Goal: Check status: Check status

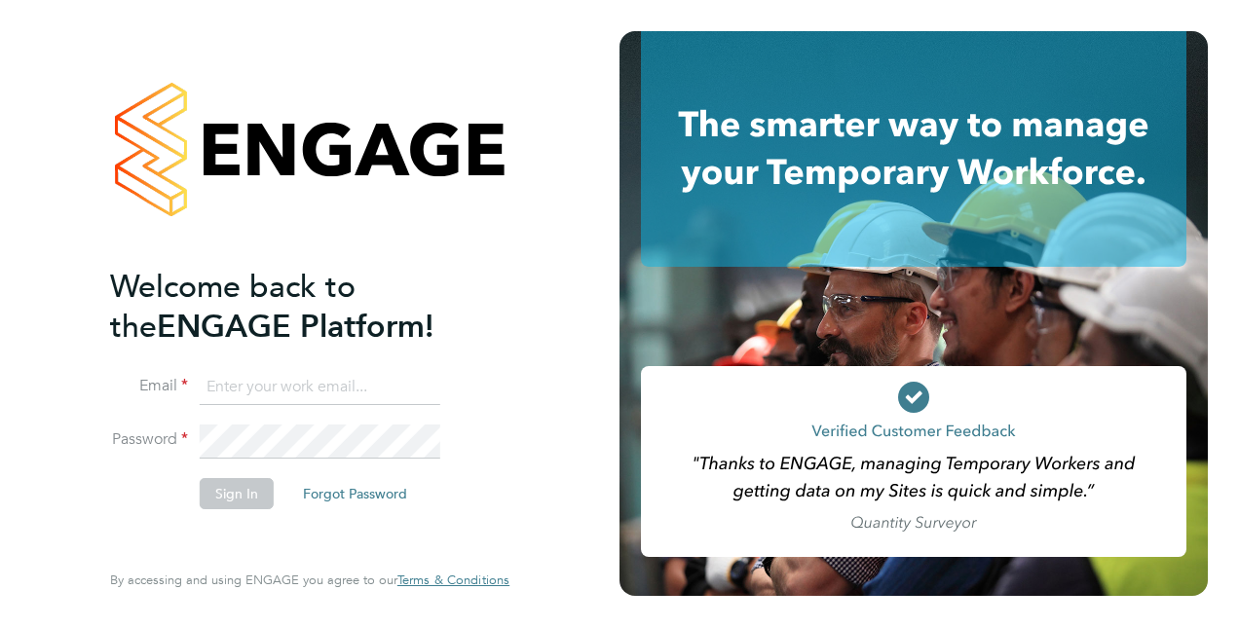
type input "[PERSON_NAME][EMAIL_ADDRESS][PERSON_NAME][DOMAIN_NAME]"
click at [239, 491] on button "Sign In" at bounding box center [237, 493] width 74 height 31
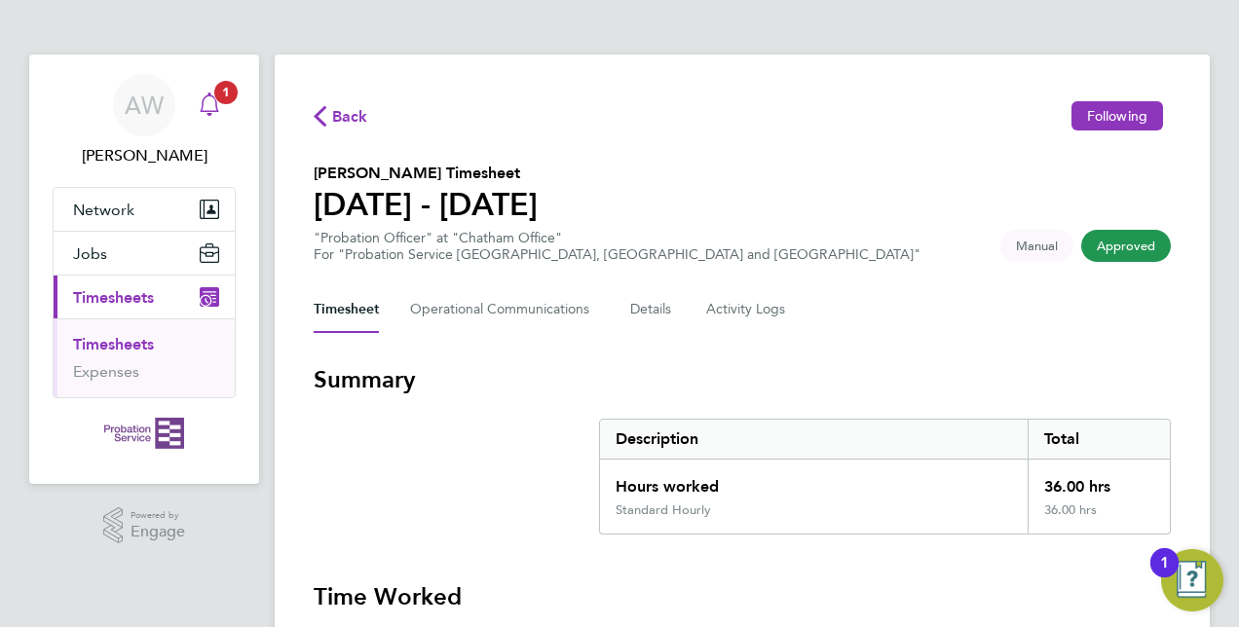
click at [224, 98] on span "1" at bounding box center [225, 92] width 23 height 23
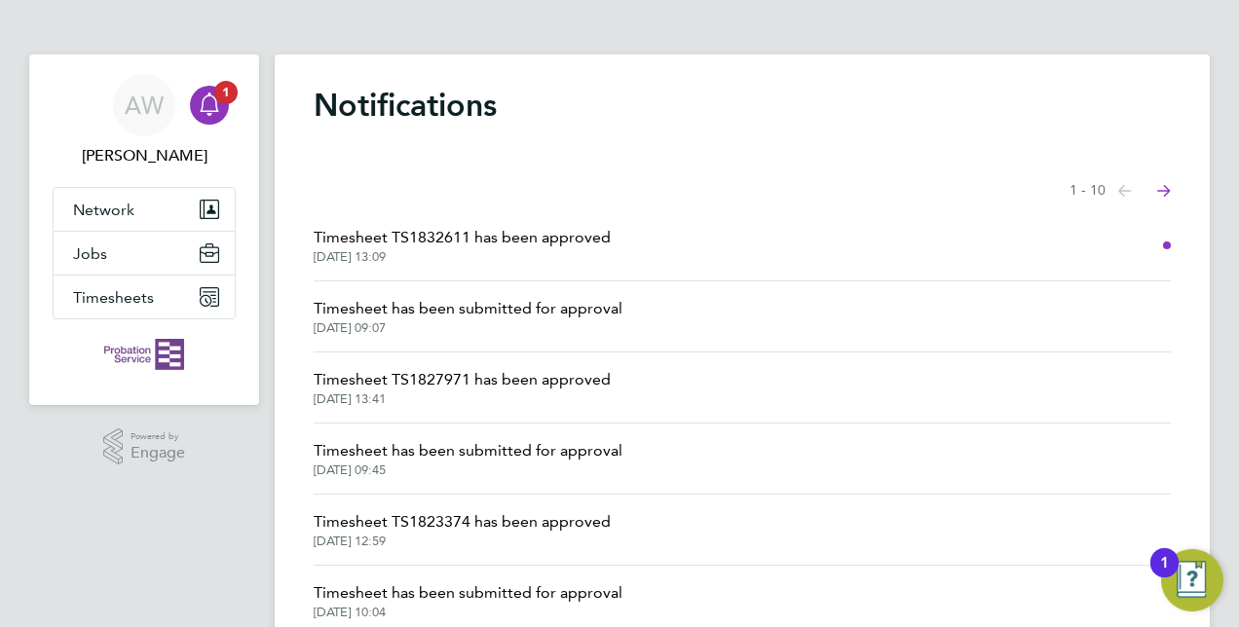
click at [544, 246] on span "Timesheet TS1832611 has been approved" at bounding box center [462, 237] width 297 height 23
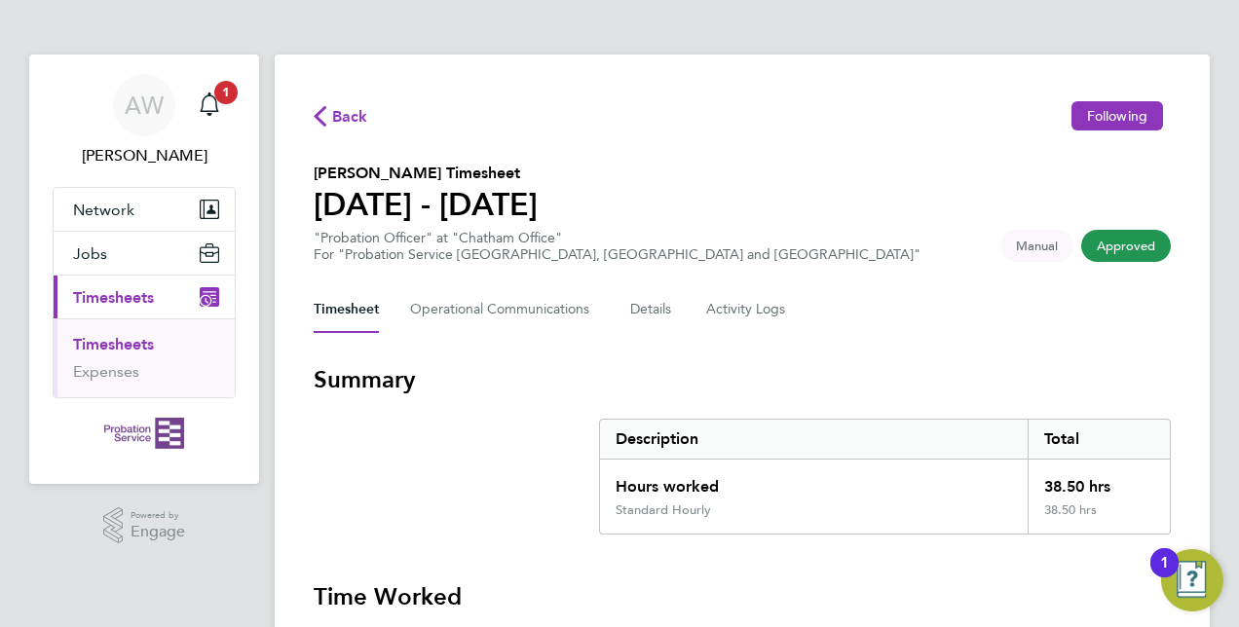
click at [1131, 239] on span "Approved" at bounding box center [1126, 246] width 90 height 32
click at [216, 94] on span "1" at bounding box center [225, 92] width 23 height 23
